Goal: Communication & Community: Answer question/provide support

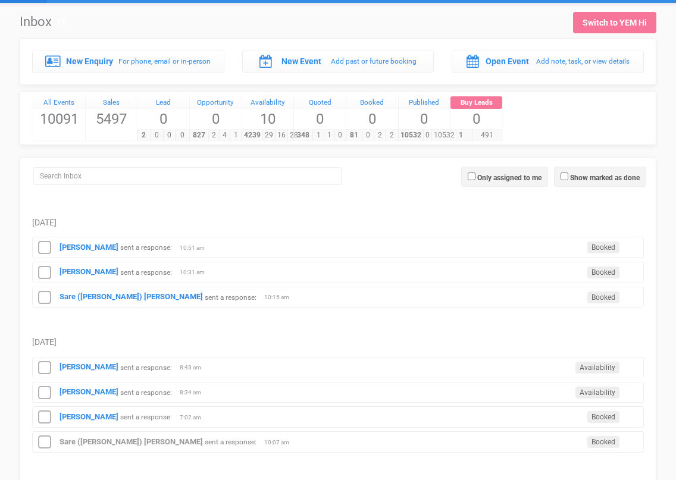
scroll to position [27, 0]
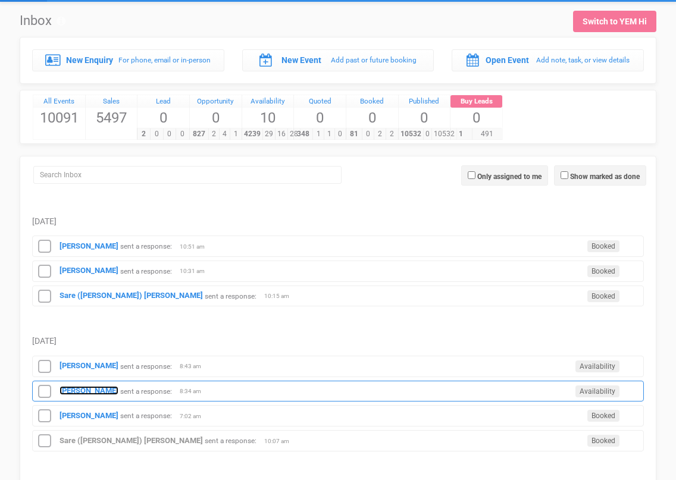
click at [83, 388] on strong "[PERSON_NAME]" at bounding box center [89, 390] width 59 height 9
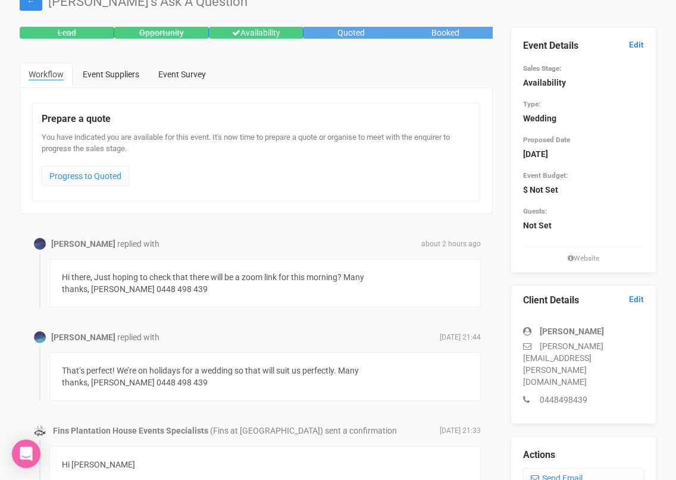
scroll to position [49, 0]
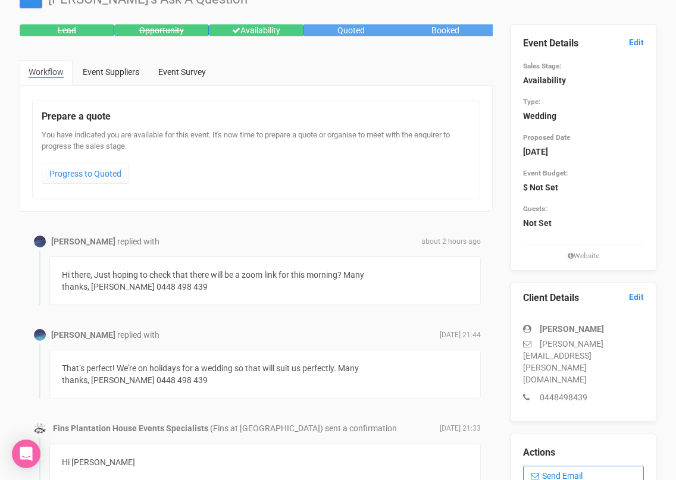
click at [567, 466] on link "Send Email" at bounding box center [583, 476] width 121 height 20
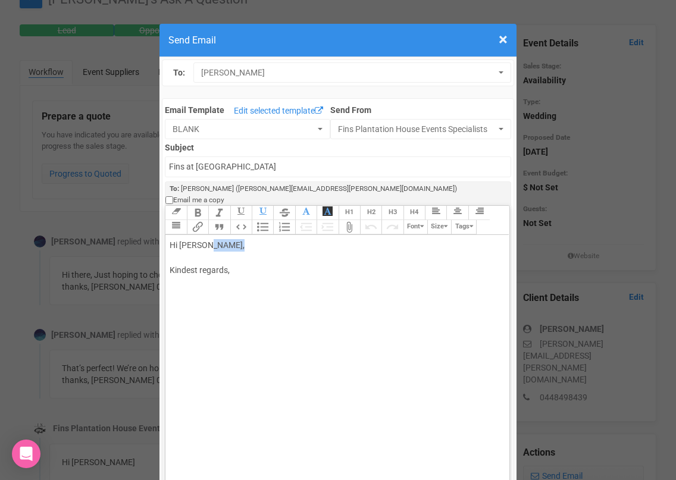
drag, startPoint x: 246, startPoint y: 240, endPoint x: 209, endPoint y: 237, distance: 37.6
click at [209, 239] on div "Hi [PERSON_NAME], Kindest regards," at bounding box center [335, 270] width 331 height 62
click at [280, 255] on div "Hi [PERSON_NAME] I will call you on Facetime :) [PERSON_NAME] 0422 303 715. Kin…" at bounding box center [335, 295] width 331 height 112
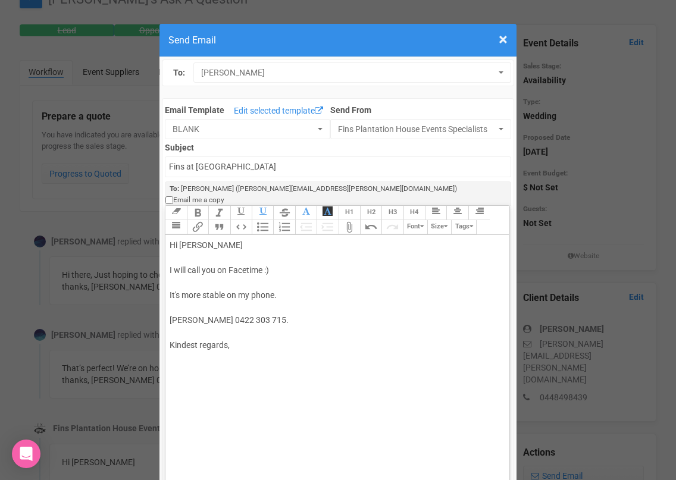
click at [242, 353] on div "Hi [PERSON_NAME] I will call you on Facetime :) It's more stable on my phone. […" at bounding box center [335, 307] width 331 height 137
type trix-editor "<div>Hi [PERSON_NAME];<br><br>I will call you on Facetime :)<br><br>It's more s…"
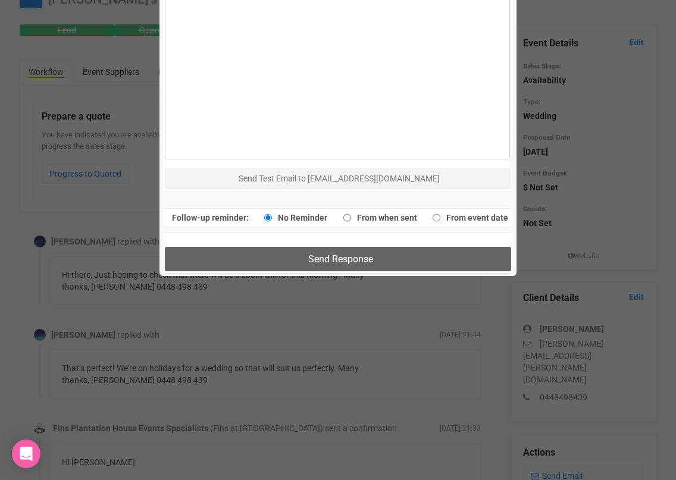
scroll to position [778, 0]
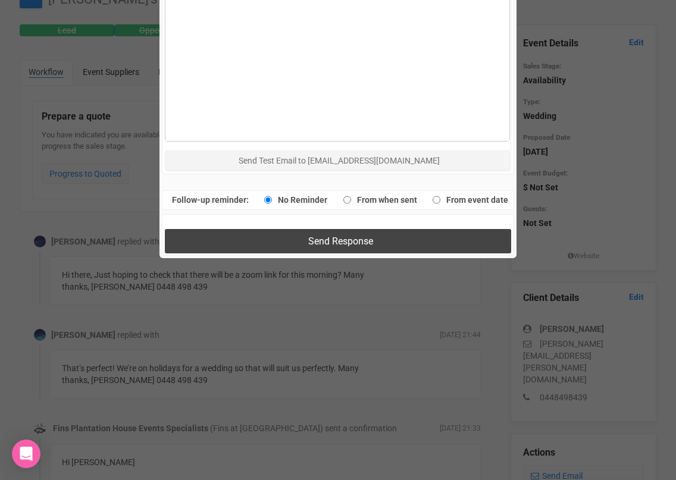
click at [267, 229] on button "Send Response" at bounding box center [338, 241] width 346 height 24
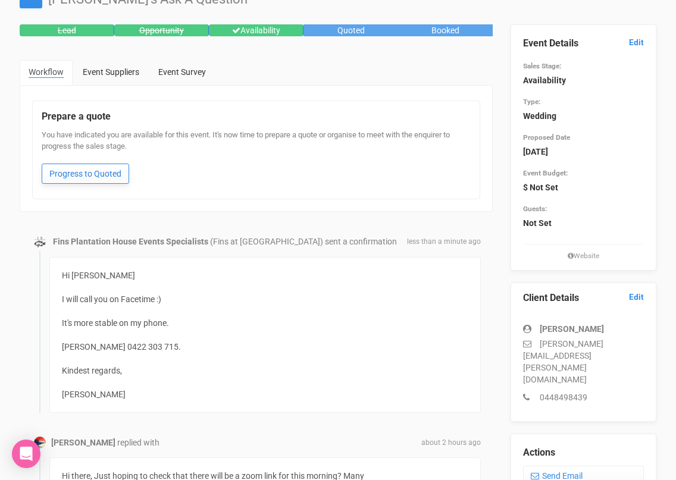
scroll to position [0, 0]
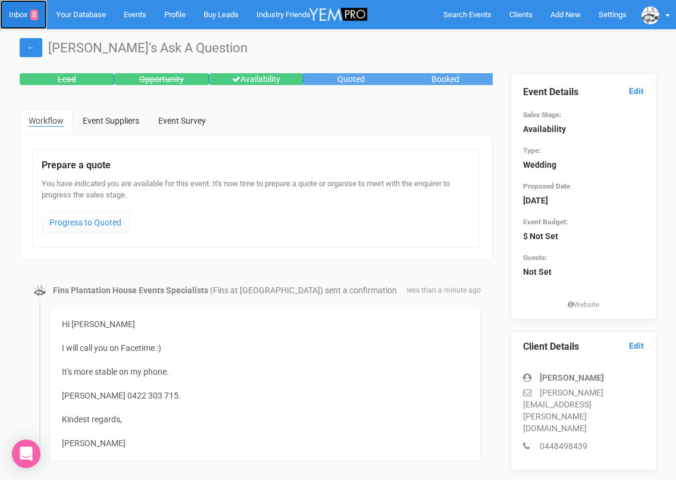
click at [29, 14] on link "Inbox 8" at bounding box center [23, 14] width 47 height 29
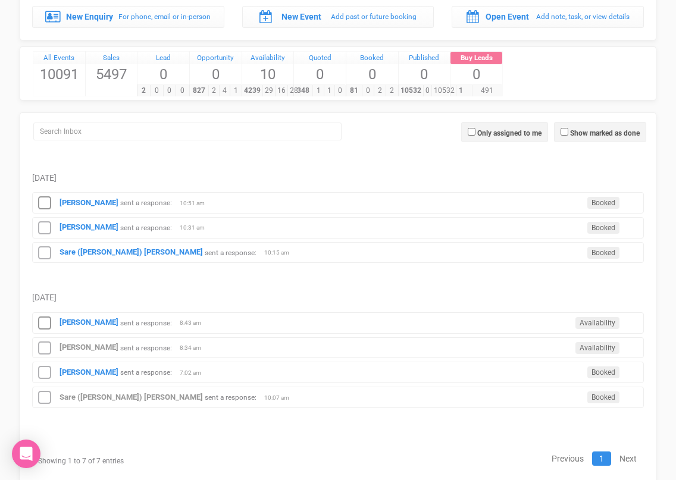
scroll to position [70, 0]
click at [226, 133] on input "search" at bounding box center [187, 132] width 308 height 18
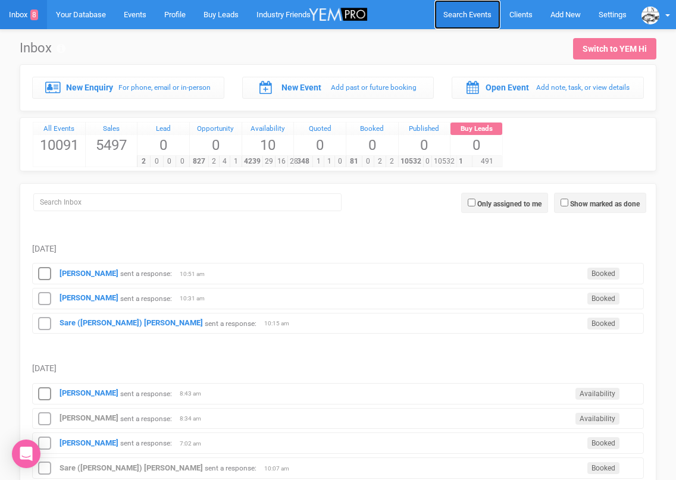
click at [455, 14] on span "Search Events" at bounding box center [467, 14] width 48 height 9
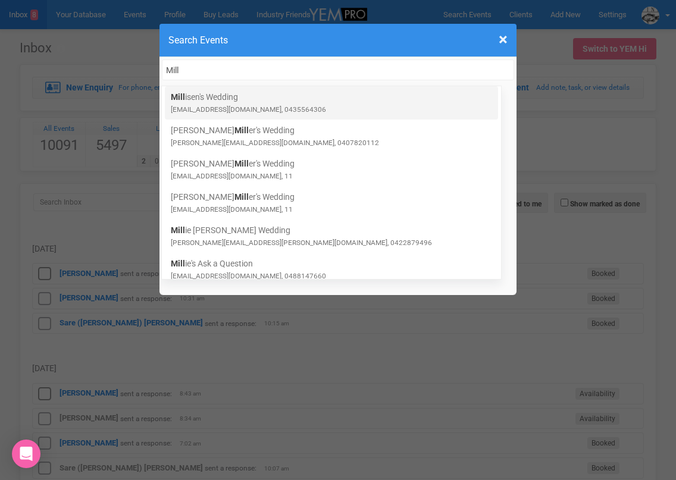
type input "Mill"
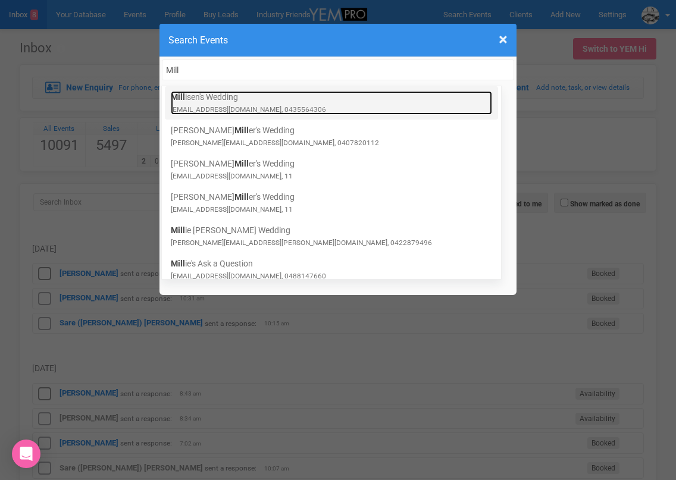
click at [208, 104] on link "Mill isen's Wedding [EMAIL_ADDRESS][DOMAIN_NAME], 0435564306" at bounding box center [331, 103] width 321 height 24
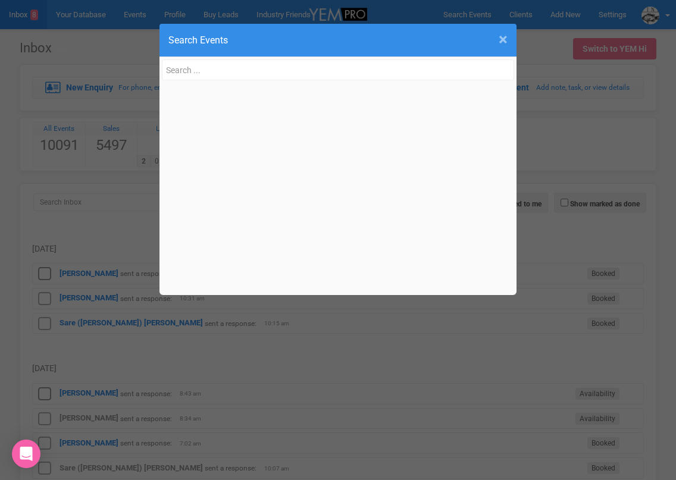
click at [504, 40] on span "×" at bounding box center [503, 40] width 9 height 20
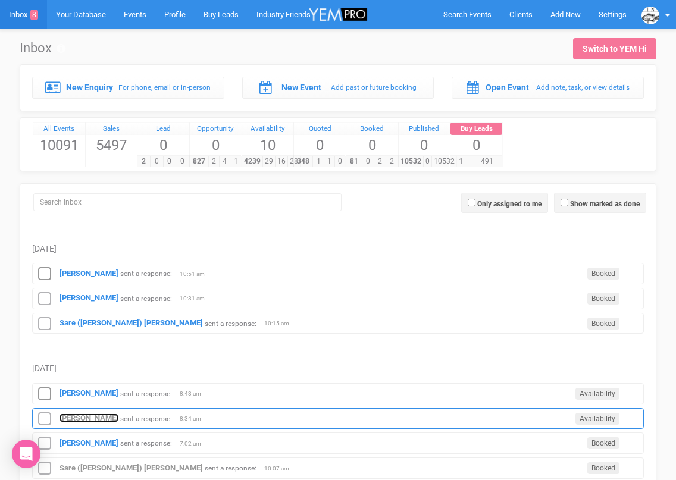
click at [85, 418] on strong "[PERSON_NAME]" at bounding box center [89, 418] width 59 height 9
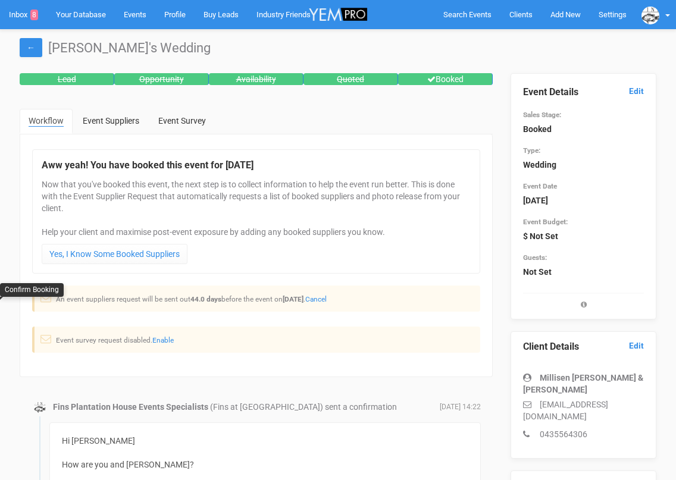
scroll to position [302, 0]
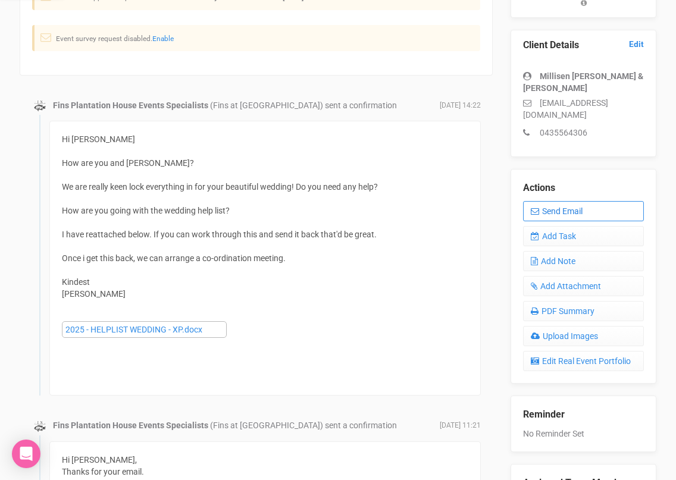
click at [545, 201] on link "Send Email" at bounding box center [583, 211] width 121 height 20
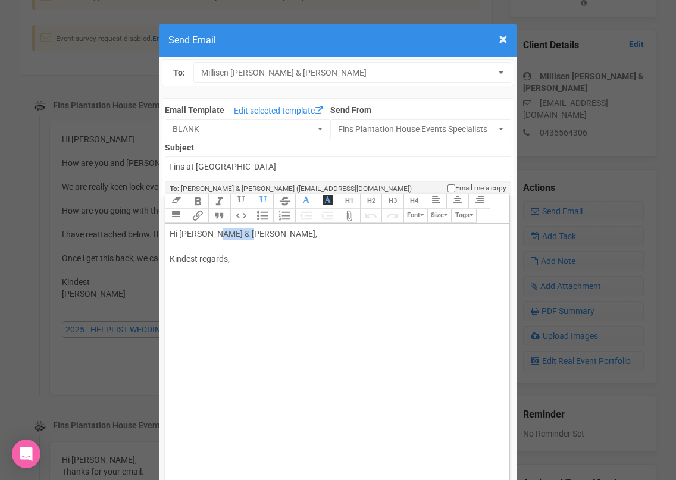
drag, startPoint x: 211, startPoint y: 233, endPoint x: 245, endPoint y: 233, distance: 33.9
click at [245, 233] on div "Hi Millisen Nyssen & Harrison Fraser, Kindest regards," at bounding box center [335, 259] width 331 height 62
drag, startPoint x: 297, startPoint y: 237, endPoint x: 260, endPoint y: 236, distance: 36.9
click at [260, 236] on div "Hi Millisen and Harrison Fraser, Kindest regards," at bounding box center [335, 259] width 331 height 62
type trix-editor "<div>Hi Millisen and Harrison&nbsp;<br><br>So lovely to meet you both today.<br…"
